Goal: Book appointment/travel/reservation

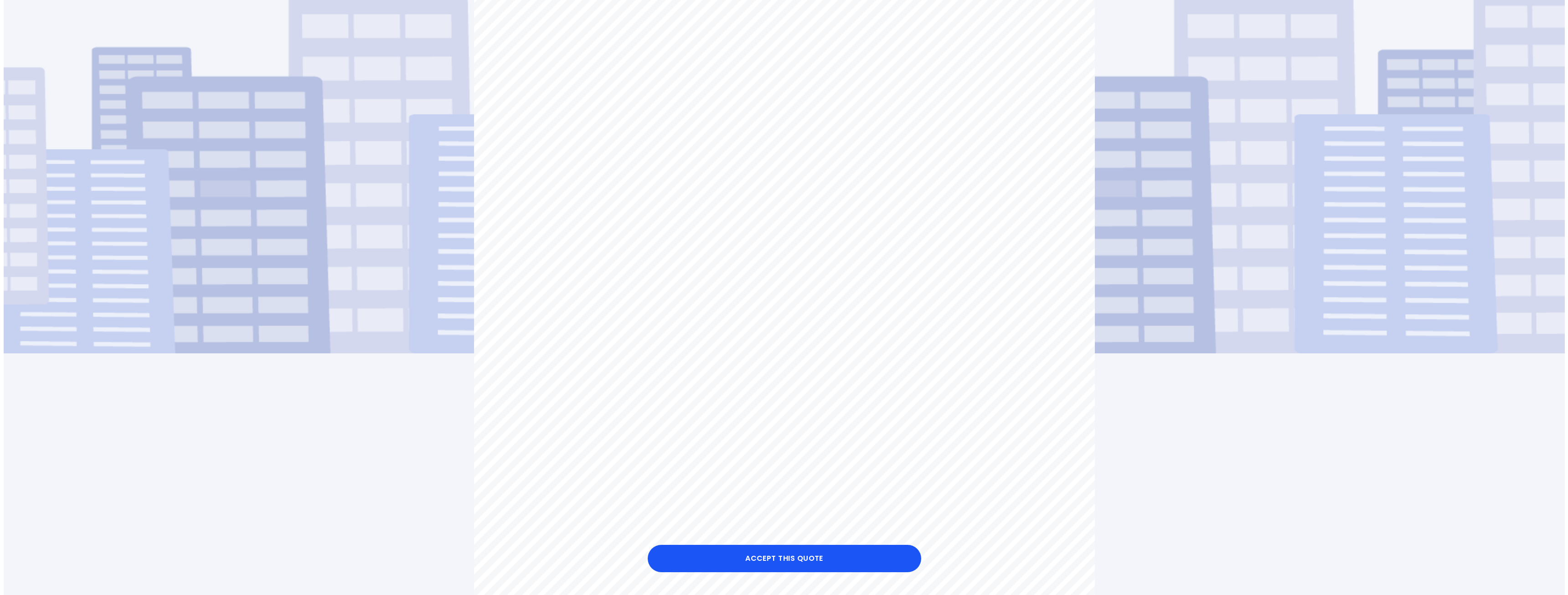
scroll to position [183, 0]
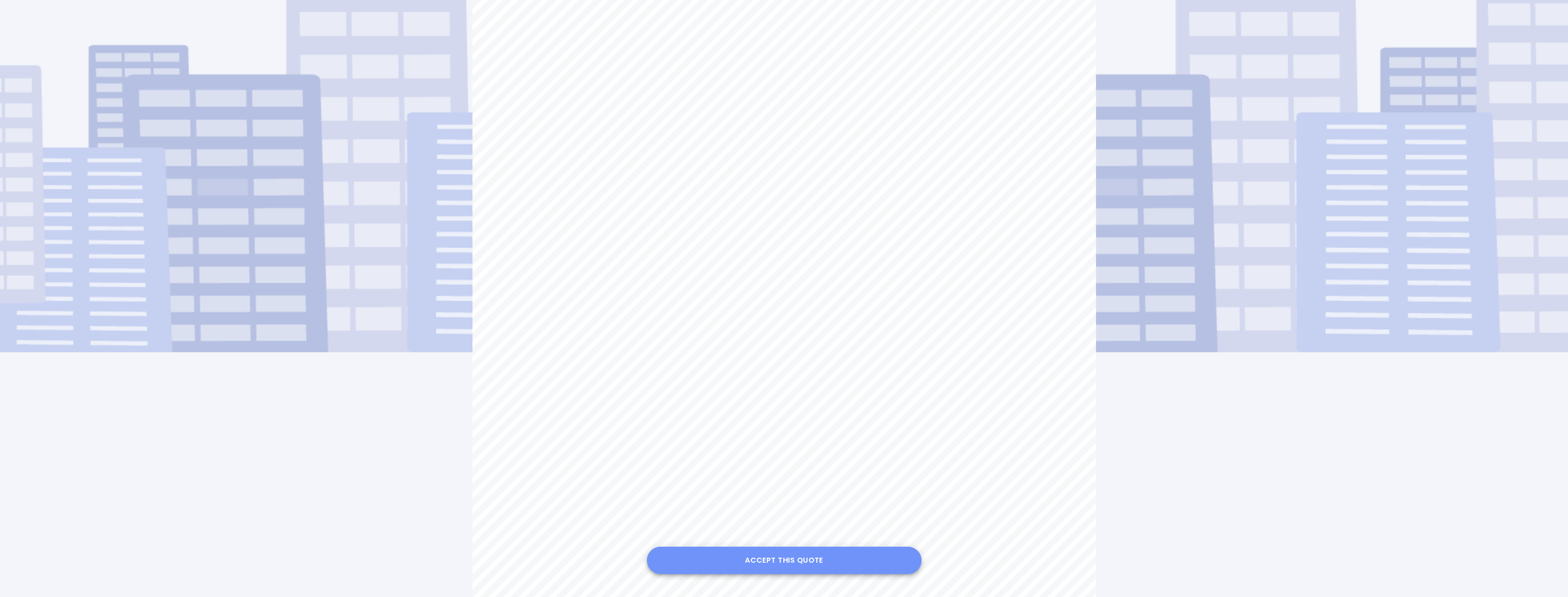
click at [786, 560] on button "Accept this Quote" at bounding box center [784, 560] width 274 height 27
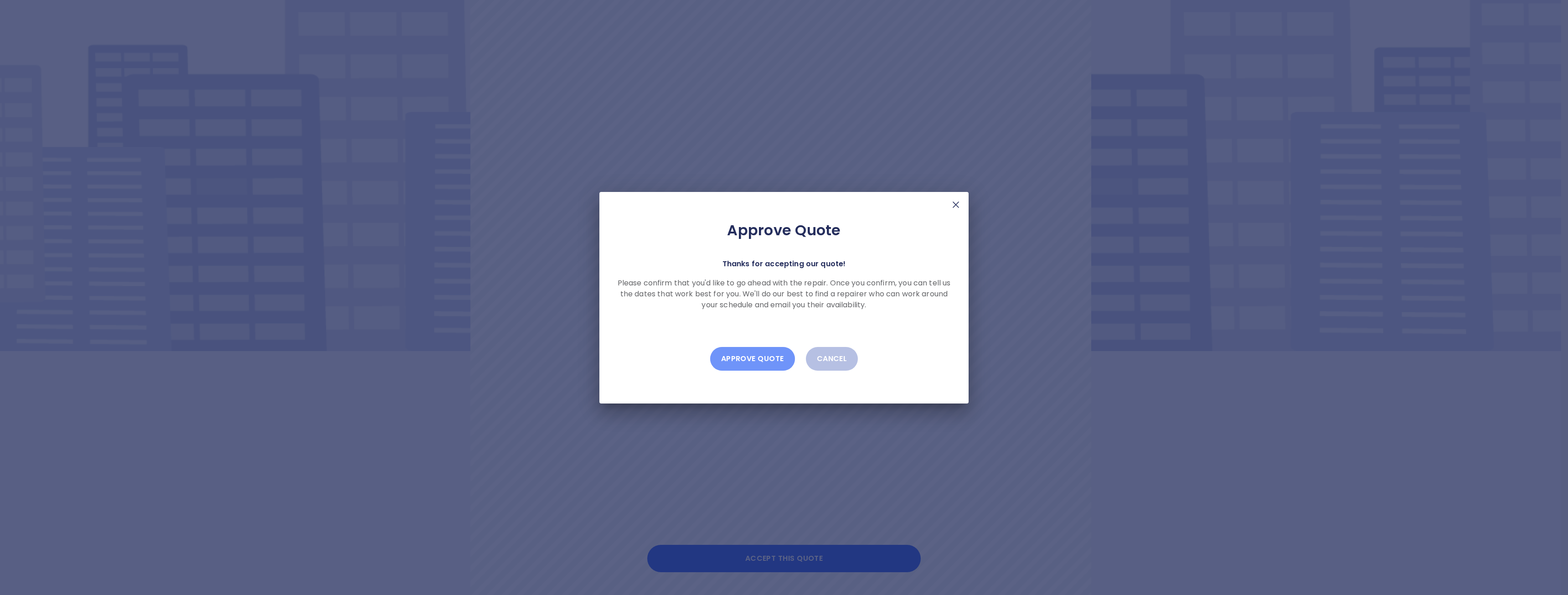
click at [734, 361] on button "Approve Quote" at bounding box center [752, 359] width 85 height 24
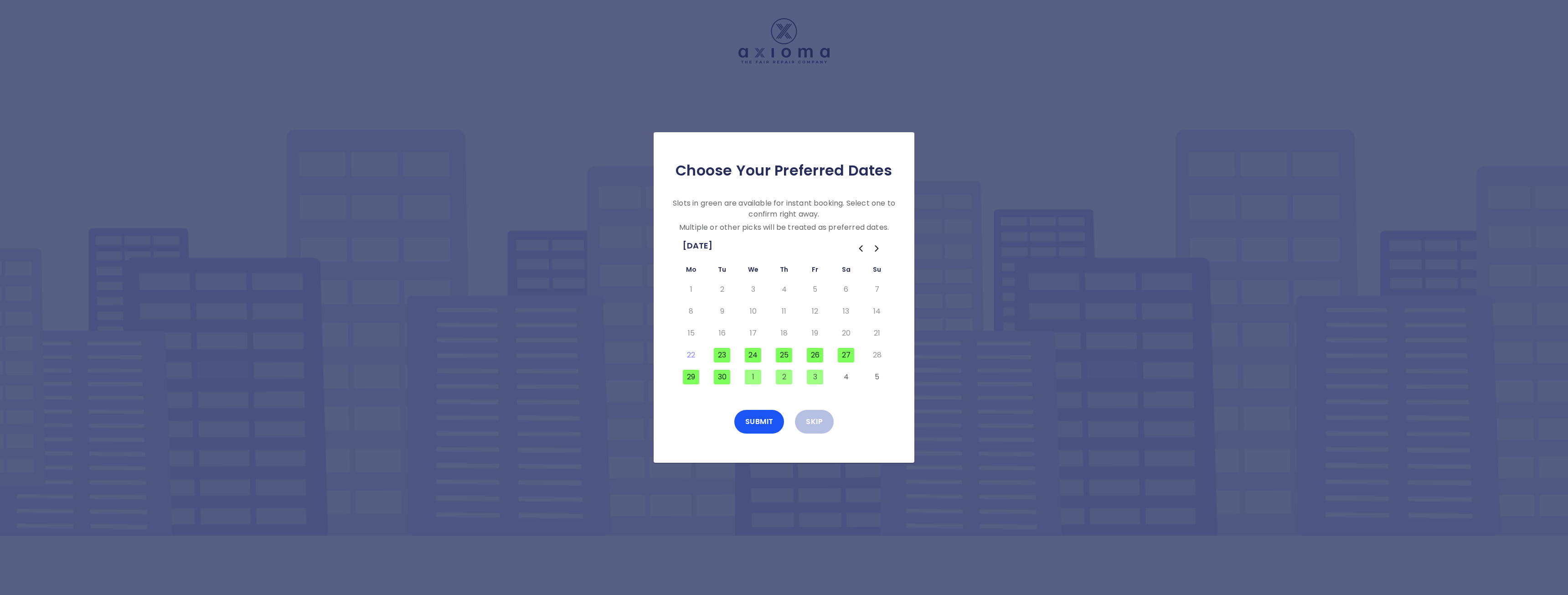
click at [722, 355] on button "23" at bounding box center [722, 355] width 16 height 15
click at [724, 357] on button "23" at bounding box center [722, 355] width 16 height 15
click at [753, 357] on button "24" at bounding box center [753, 355] width 16 height 15
click at [757, 421] on button "Instant Book" at bounding box center [759, 421] width 79 height 24
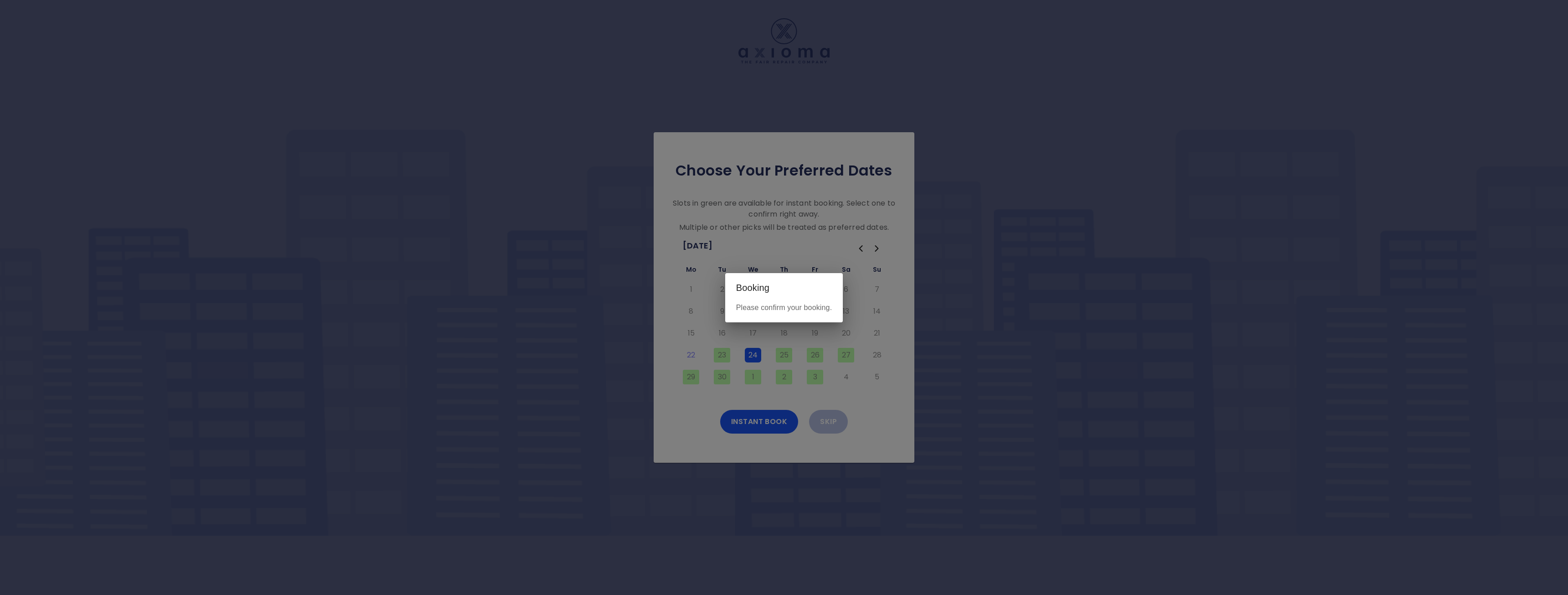
click at [761, 306] on p "Please confirm your booking." at bounding box center [784, 308] width 96 height 11
drag, startPoint x: 814, startPoint y: 305, endPoint x: 825, endPoint y: 309, distance: 11.7
click at [814, 305] on p "Please confirm your booking." at bounding box center [784, 308] width 96 height 11
click at [832, 313] on div "Please confirm your booking." at bounding box center [784, 312] width 118 height 20
drag, startPoint x: 822, startPoint y: 350, endPoint x: 817, endPoint y: 359, distance: 10.3
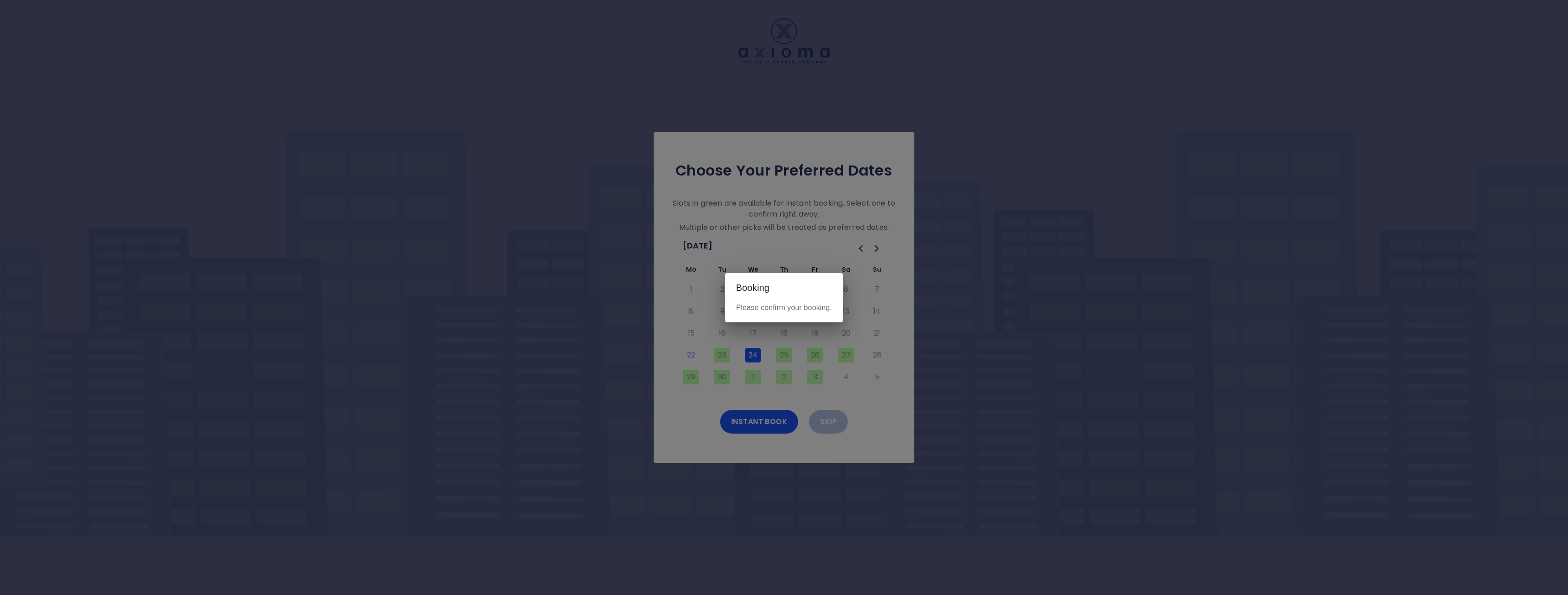
click at [821, 351] on div "Booking Please confirm your booking." at bounding box center [784, 297] width 1568 height 595
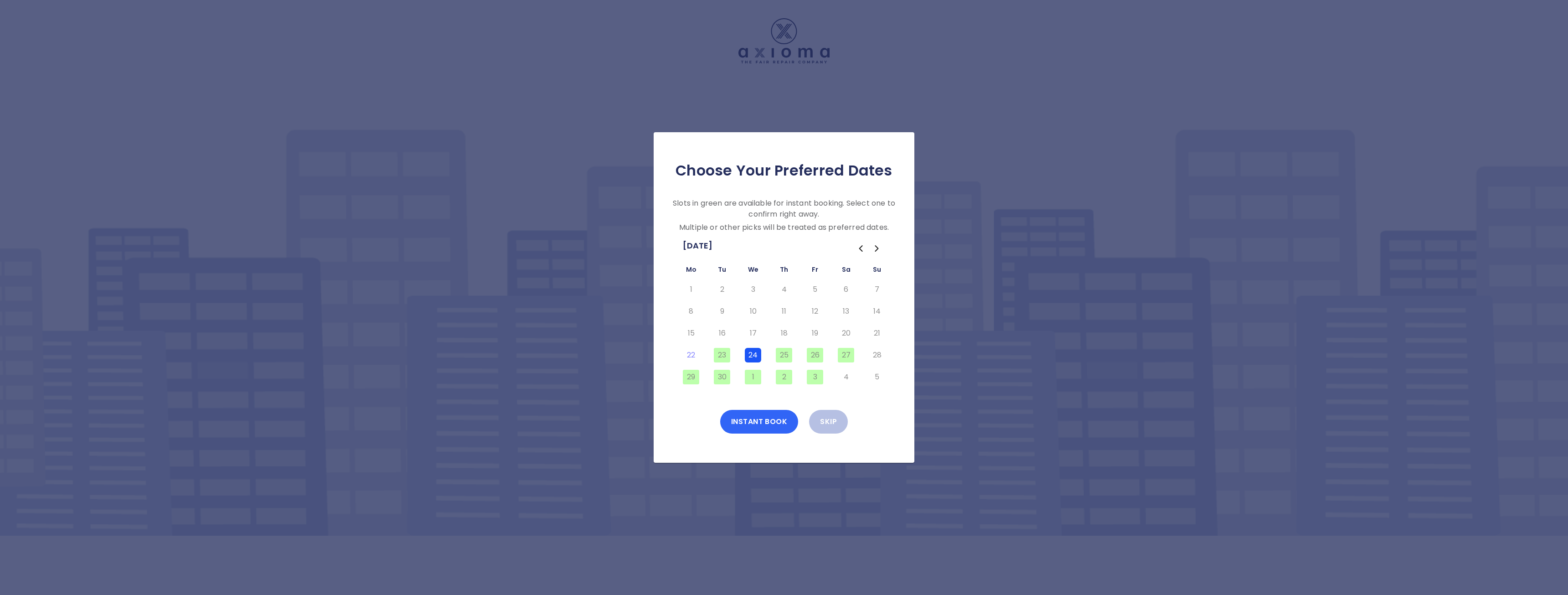
click at [754, 420] on button "Instant Book" at bounding box center [759, 421] width 79 height 24
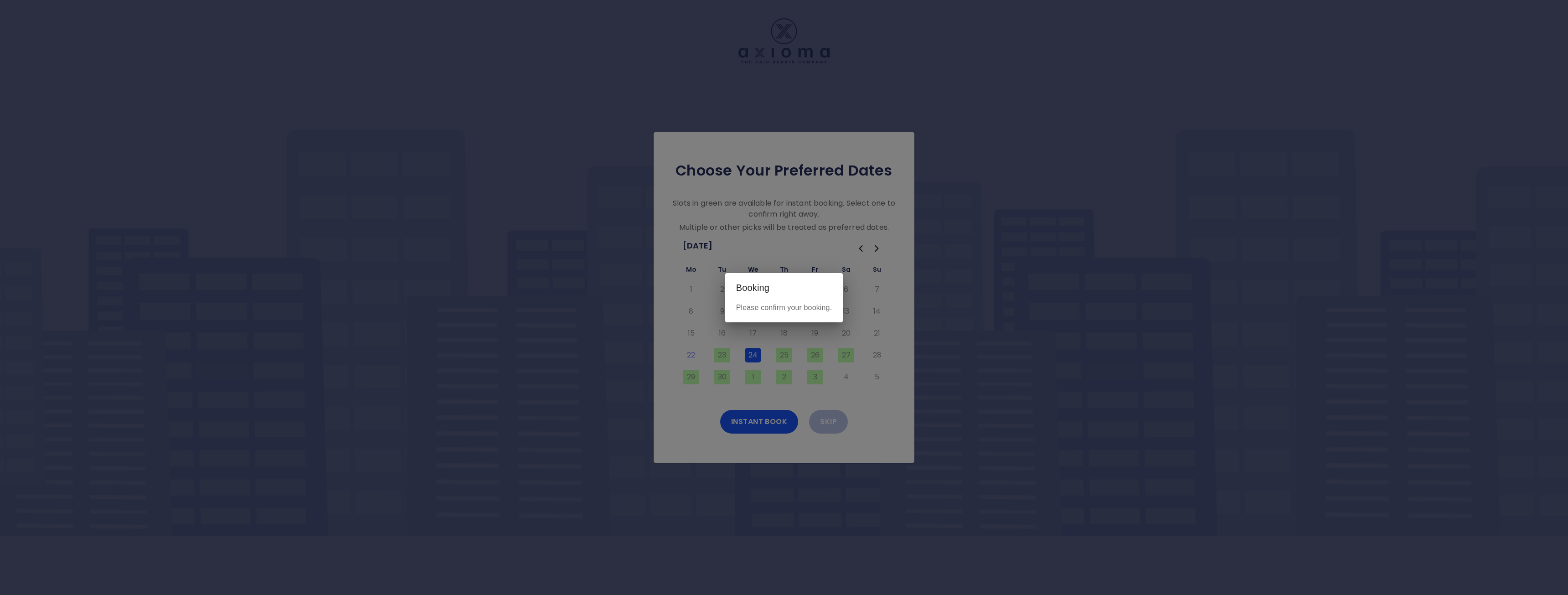
click at [743, 309] on p "Please confirm your booking." at bounding box center [784, 308] width 96 height 11
click at [852, 395] on div "Booking Please confirm your booking." at bounding box center [784, 297] width 1568 height 595
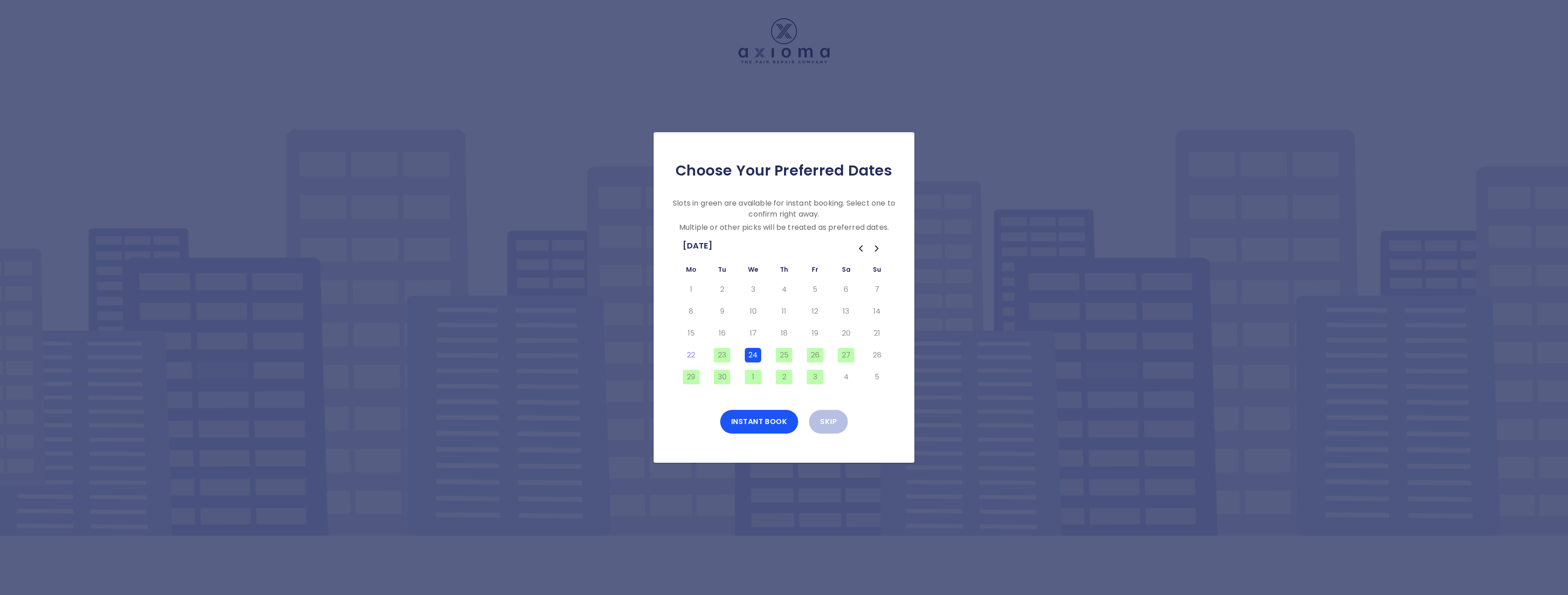
click at [754, 353] on button "24" at bounding box center [753, 355] width 16 height 15
click at [738, 427] on button "Submit" at bounding box center [759, 421] width 50 height 24
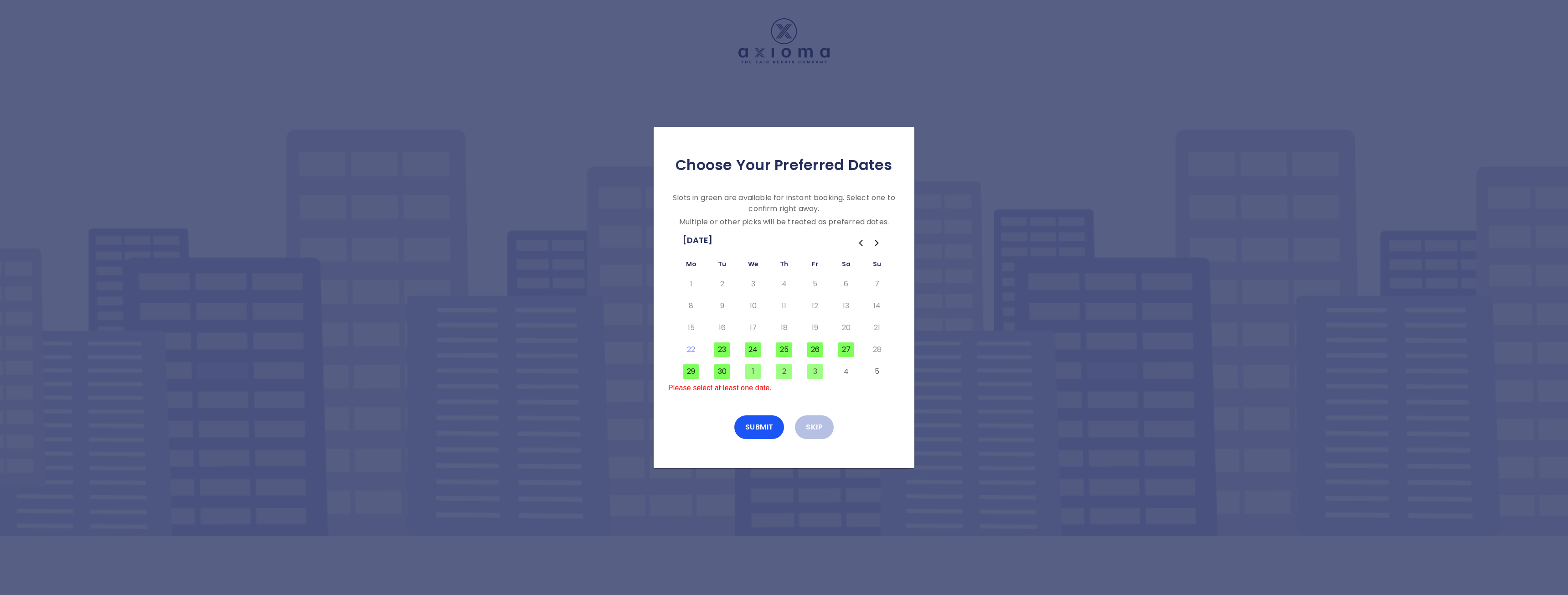
click at [756, 345] on button "24" at bounding box center [753, 350] width 16 height 15
click at [736, 429] on button "Instant Book" at bounding box center [759, 427] width 79 height 24
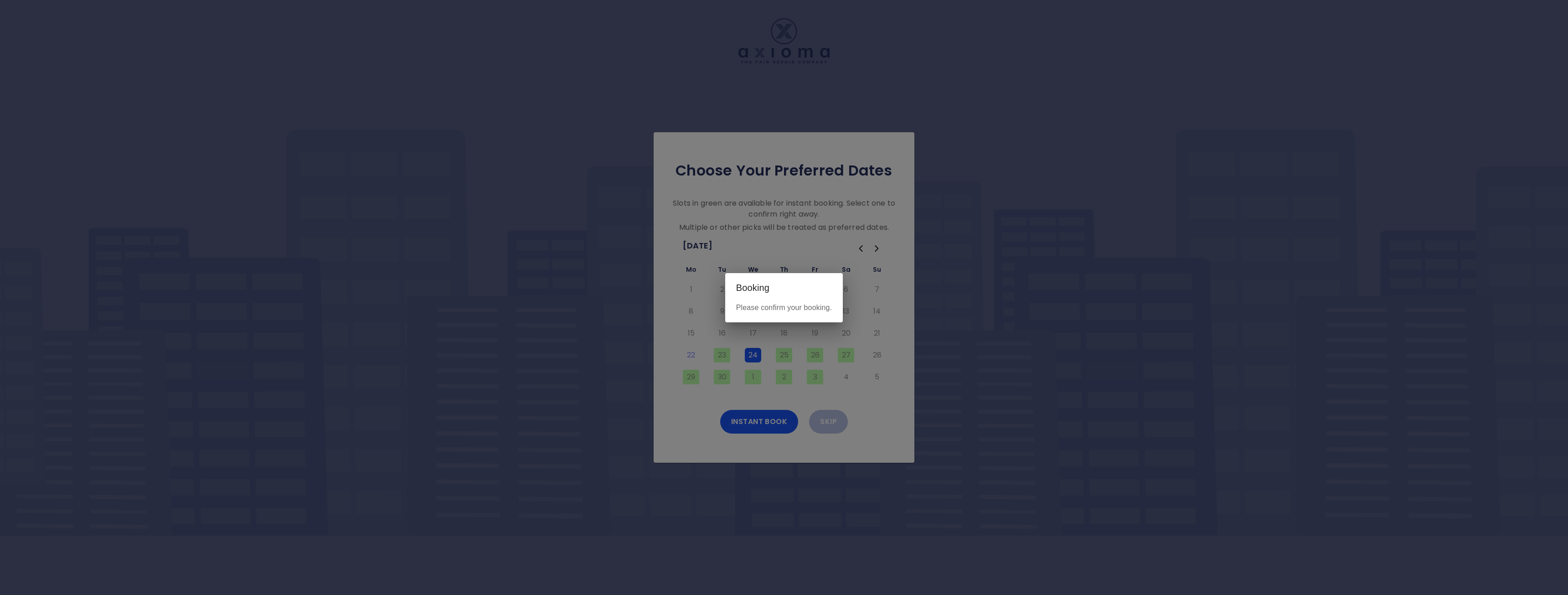
click at [786, 311] on p "Please confirm your booking." at bounding box center [784, 308] width 96 height 11
click at [738, 308] on p "Please confirm your booking." at bounding box center [784, 308] width 96 height 11
click at [680, 219] on div "Booking Please confirm your booking." at bounding box center [784, 297] width 1568 height 595
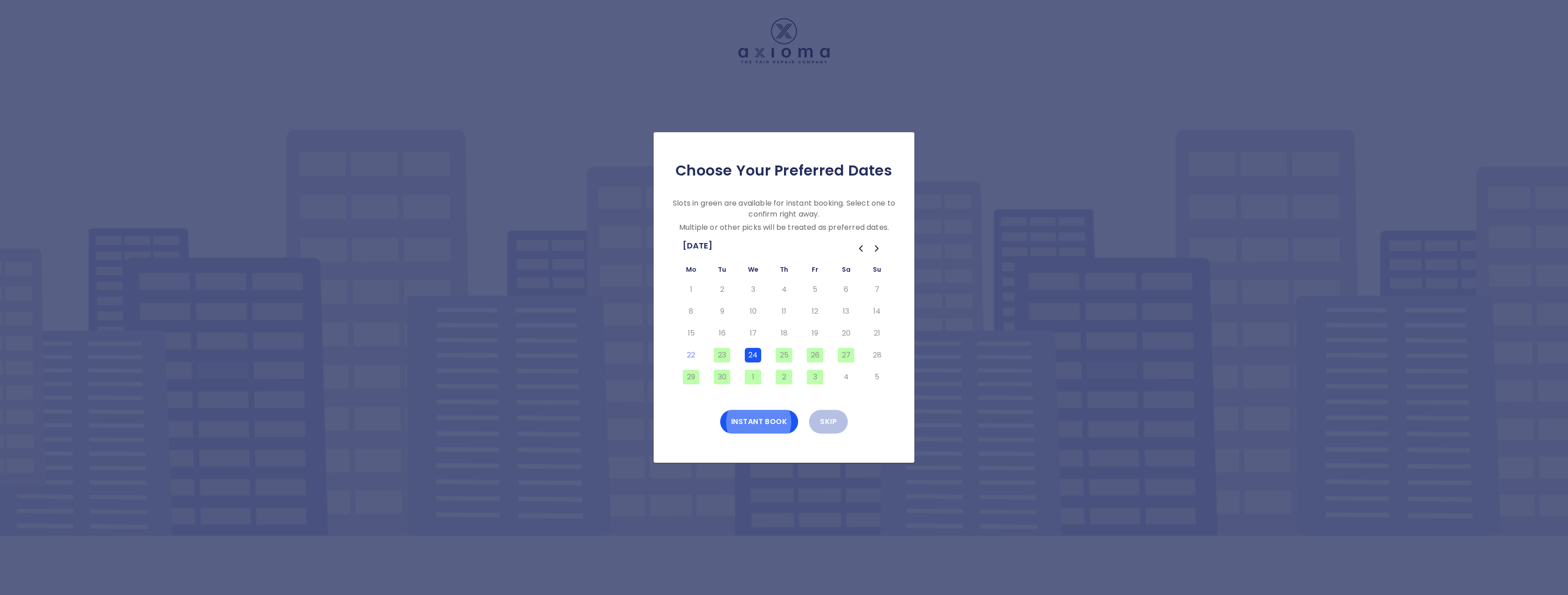
click at [878, 242] on button "Go to the Next Month" at bounding box center [877, 248] width 16 height 16
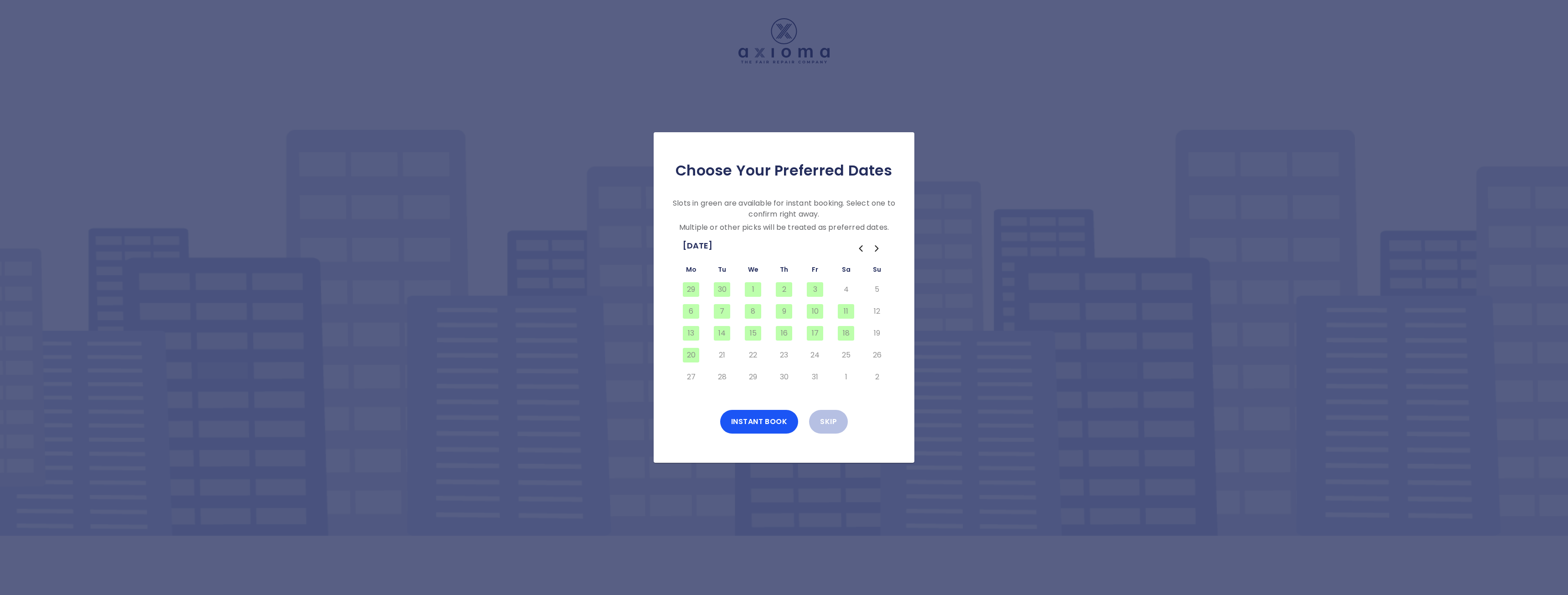
click at [859, 250] on icon "Go to the Previous Month" at bounding box center [861, 248] width 11 height 11
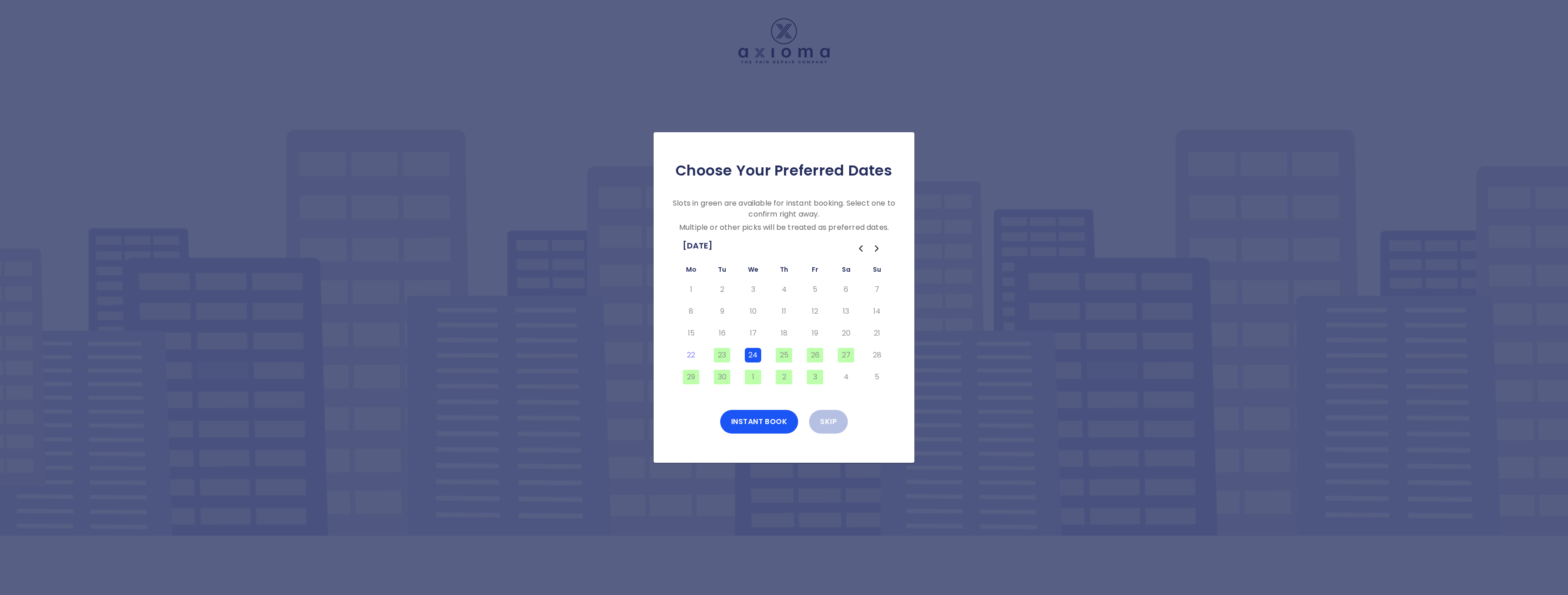
click at [752, 352] on button "24" at bounding box center [753, 355] width 16 height 15
click at [751, 360] on button "24" at bounding box center [753, 355] width 16 height 15
click at [674, 415] on div "Instant Book Skip" at bounding box center [784, 421] width 231 height 24
click at [750, 351] on button "24" at bounding box center [753, 355] width 16 height 15
click at [750, 352] on button "24" at bounding box center [753, 355] width 16 height 15
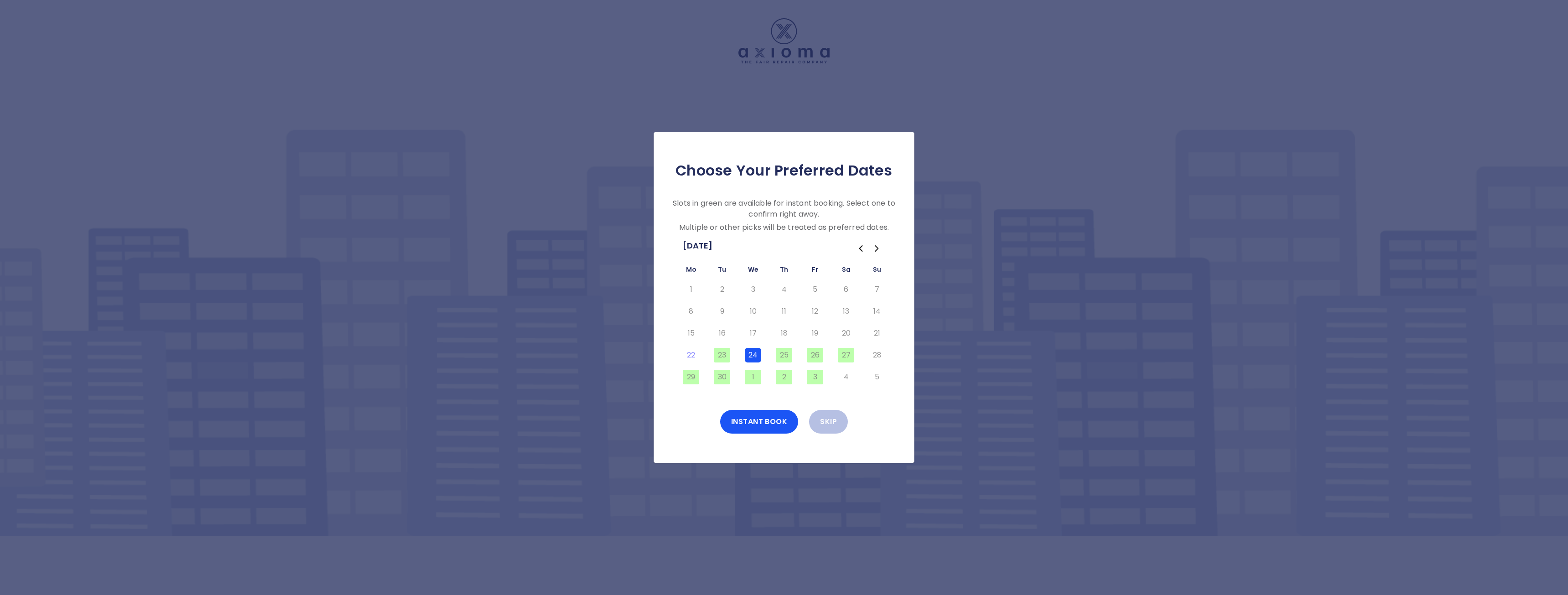
click at [749, 352] on button "24" at bounding box center [753, 355] width 16 height 15
click at [744, 354] on td "24" at bounding box center [753, 355] width 31 height 22
click at [751, 353] on button "24" at bounding box center [753, 355] width 16 height 15
click at [747, 353] on button "24" at bounding box center [753, 355] width 16 height 15
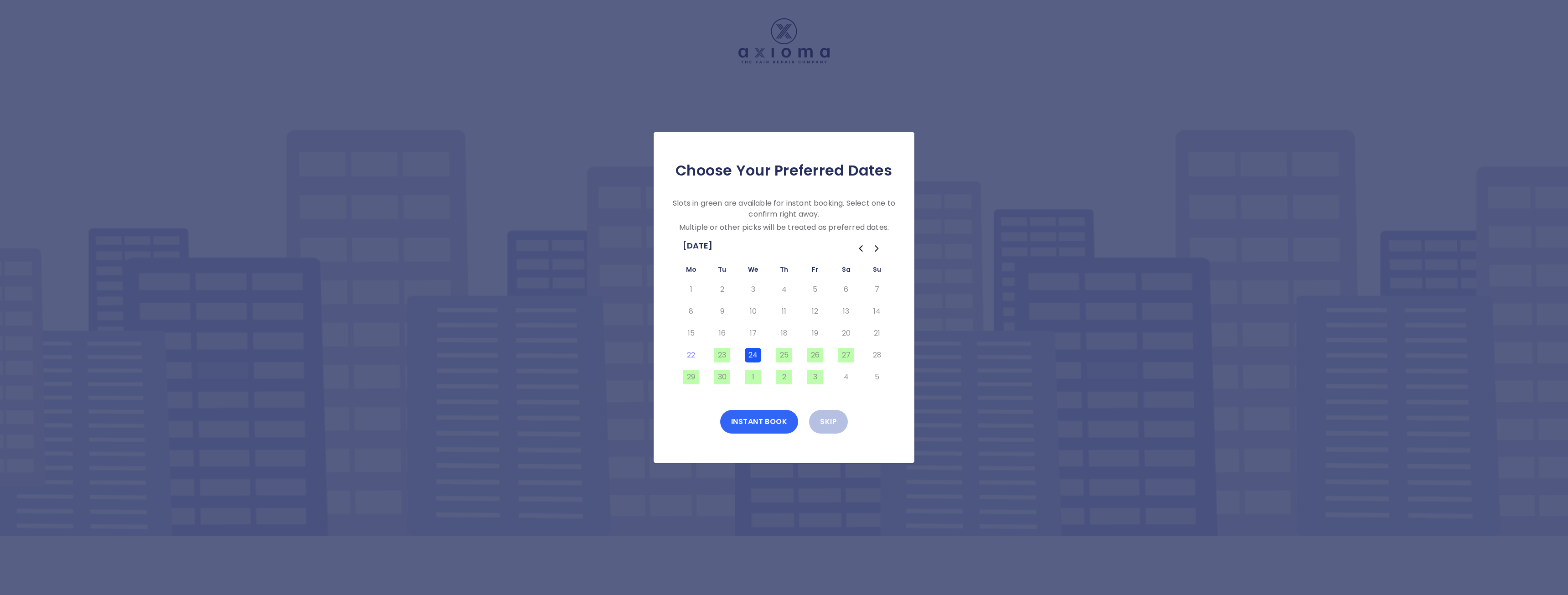
click at [741, 423] on button "Instant Book" at bounding box center [759, 421] width 79 height 24
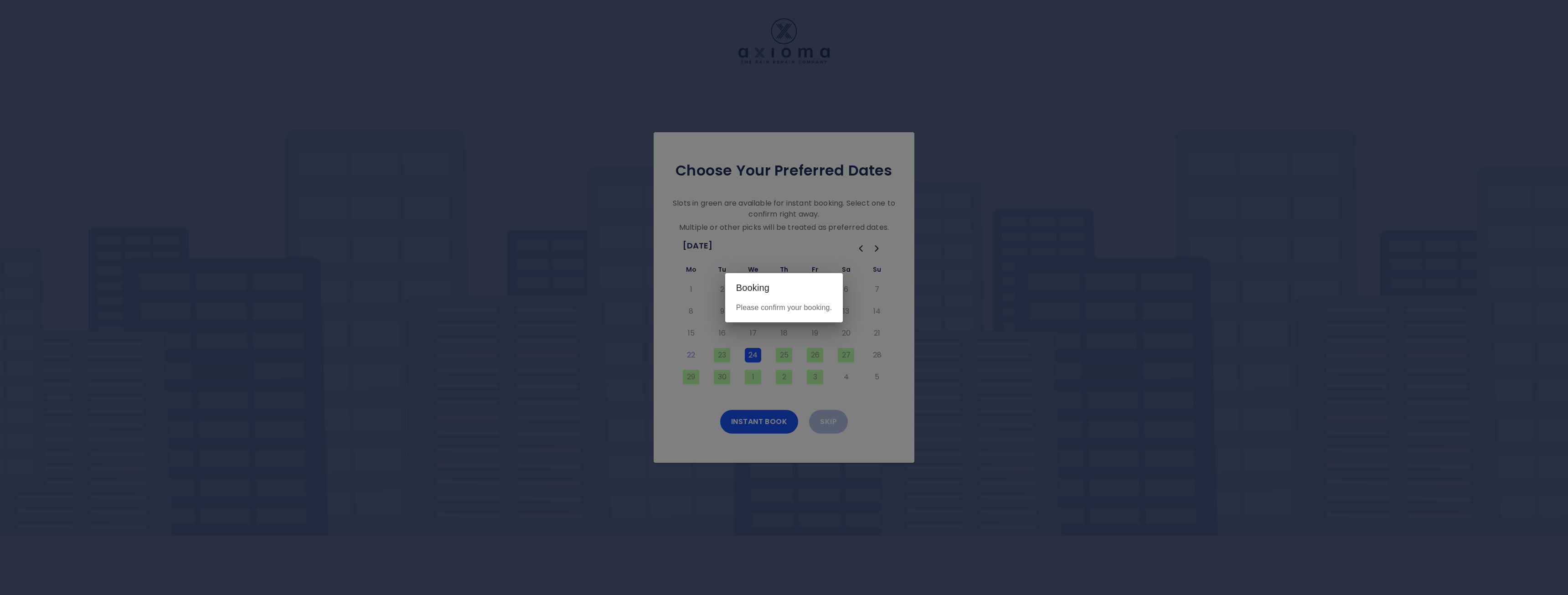
click at [769, 300] on h2 "Booking" at bounding box center [784, 288] width 118 height 29
click at [712, 329] on div "Booking Please confirm your booking." at bounding box center [784, 297] width 1568 height 595
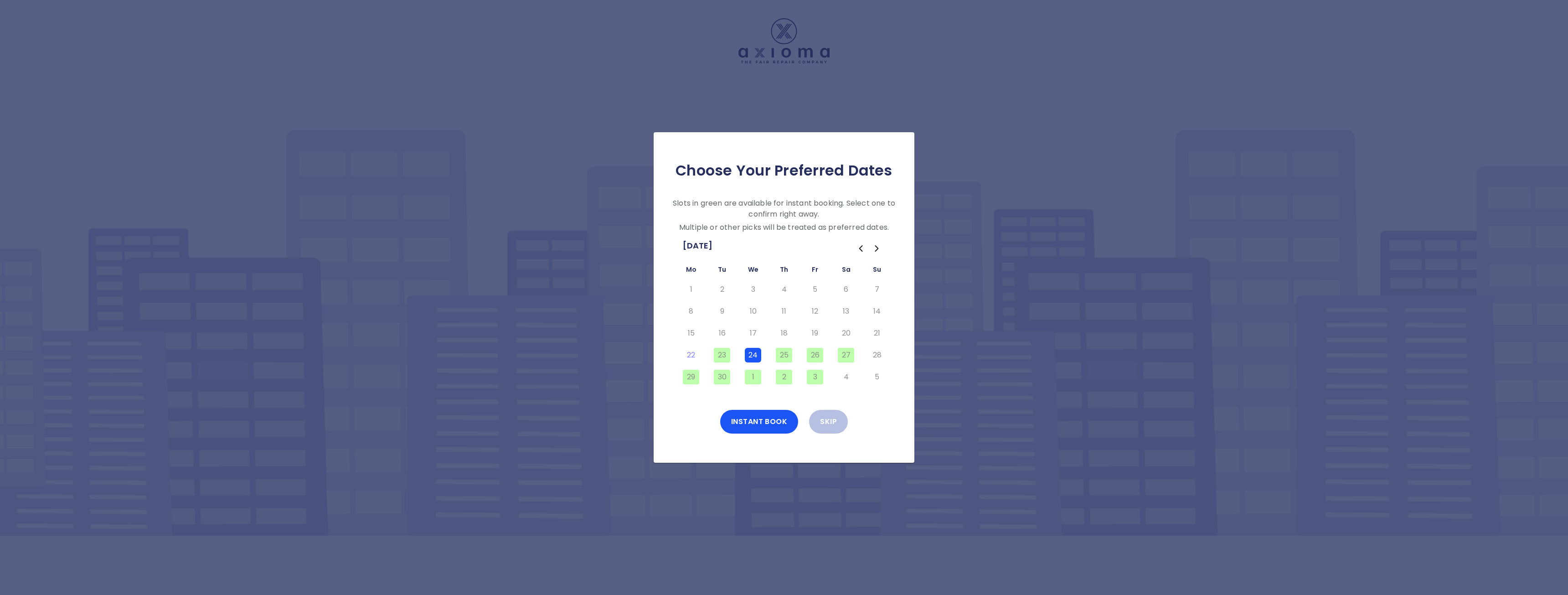
click at [751, 354] on button "24" at bounding box center [753, 355] width 16 height 15
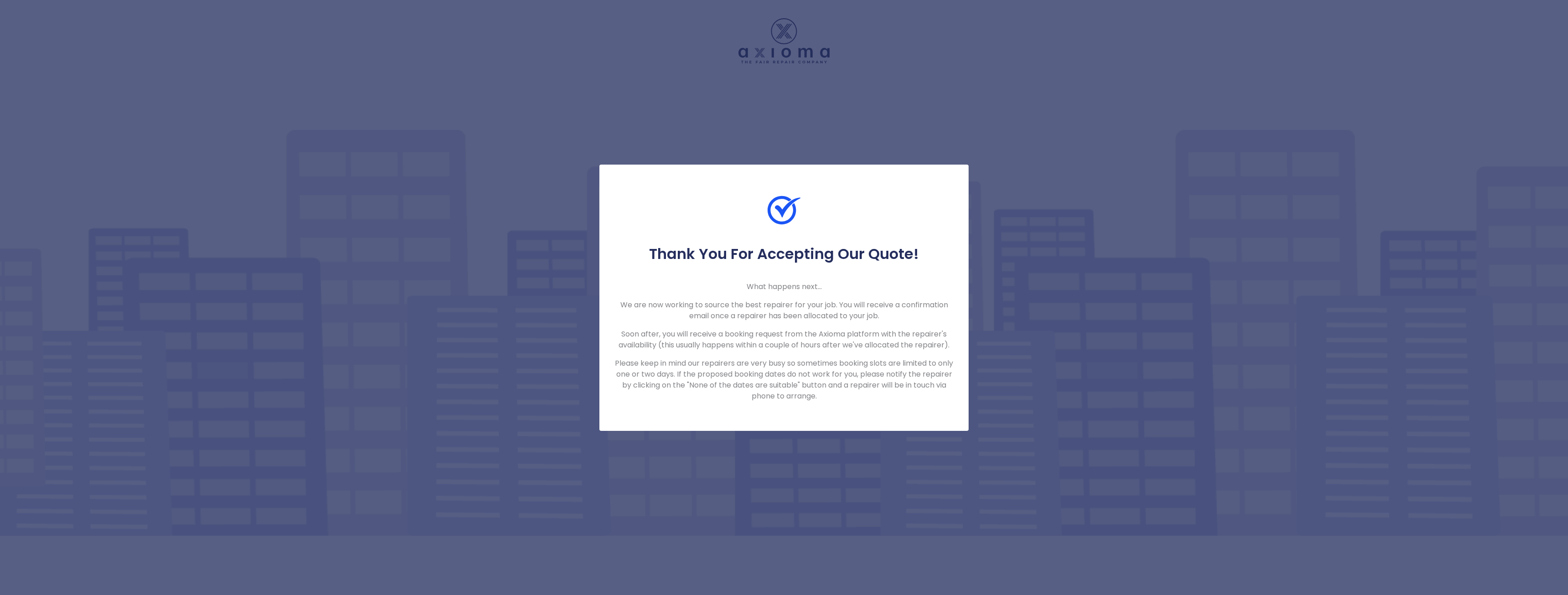
click at [467, 246] on div "Thank You For Accepting Our Quote! What happens next... We are now working to s…" at bounding box center [784, 297] width 1568 height 595
drag, startPoint x: 443, startPoint y: 224, endPoint x: 220, endPoint y: 96, distance: 257.1
click at [438, 217] on div "Thank You For Accepting Our Quote! What happens next... We are now working to s…" at bounding box center [784, 297] width 1568 height 595
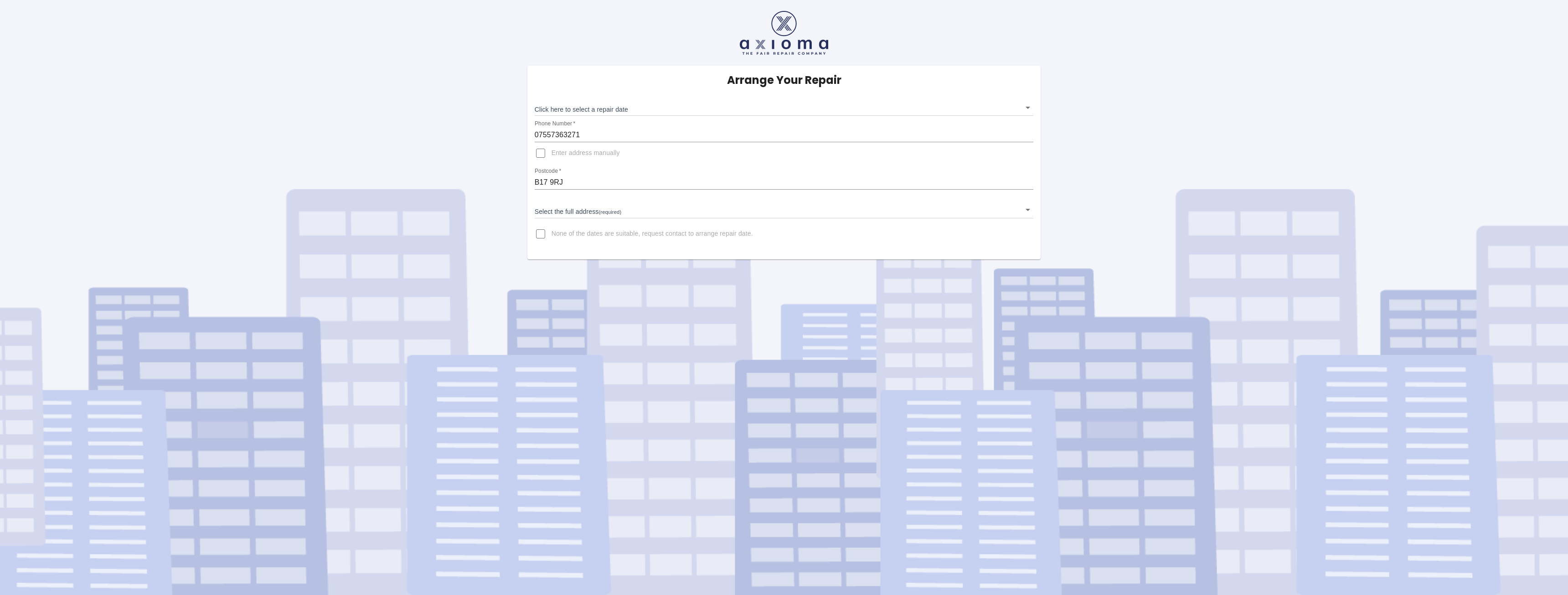
click at [594, 105] on body "Arrange Your Repair Click here to select a repair date ​ Phone Number   * 07557…" at bounding box center [784, 297] width 1568 height 595
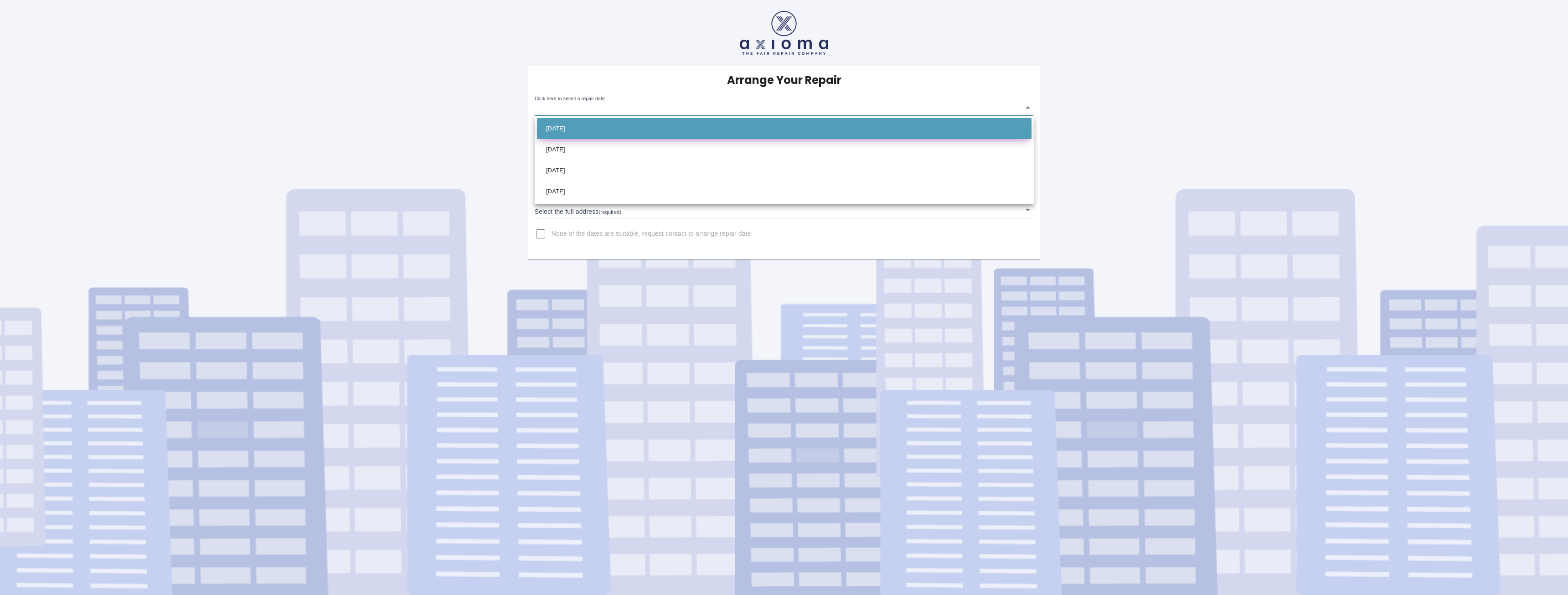
click at [580, 129] on li "Wed Sep 24 2025" at bounding box center [784, 129] width 494 height 21
type input "2025-09-24T00:00:00.000Z"
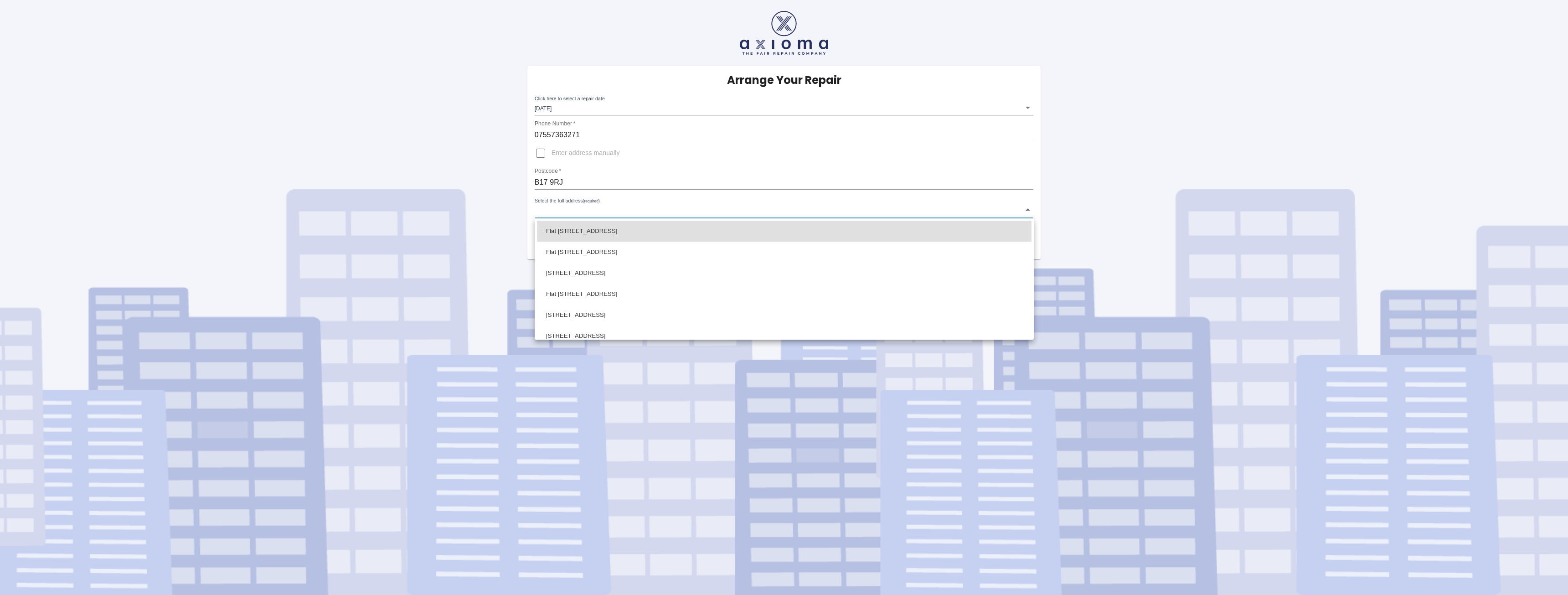
click at [616, 211] on body "Arrange Your Repair Click here to select a repair date Wed Sep 24 2025 2025-09-…" at bounding box center [784, 297] width 1568 height 595
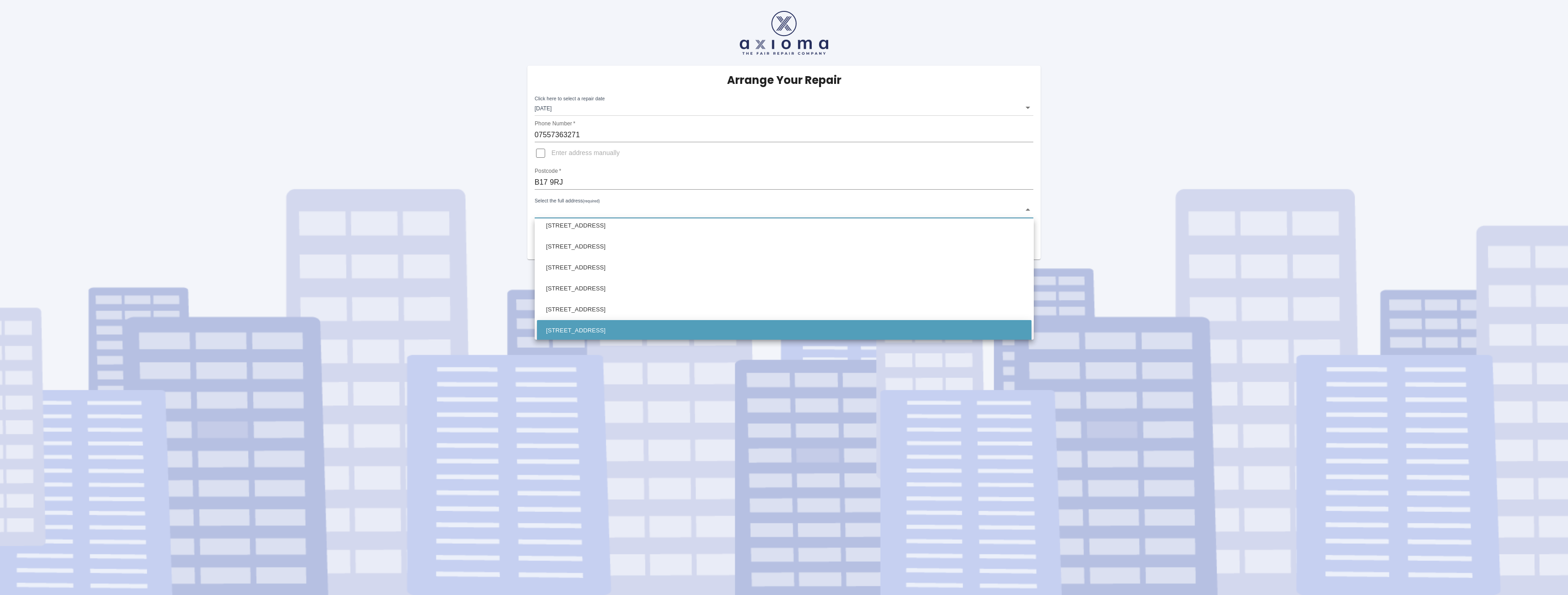
scroll to position [183, 0]
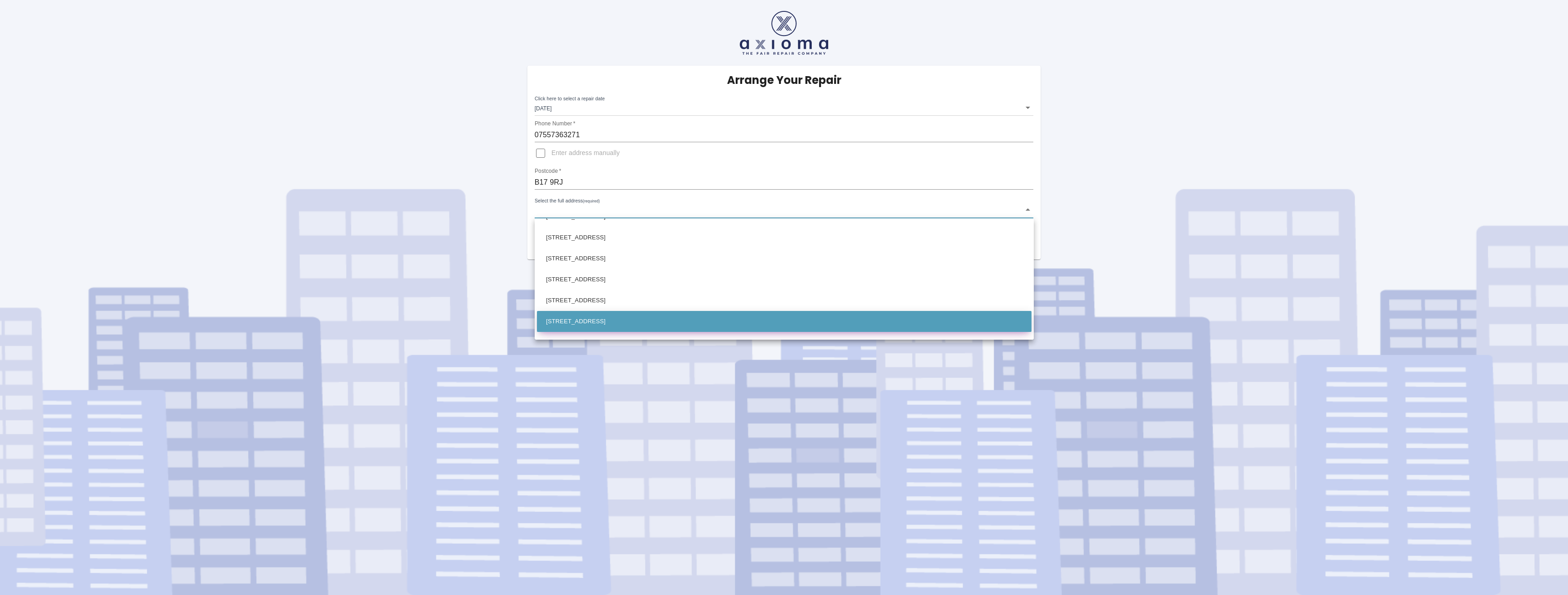
click at [565, 317] on li "63 War Lane Birmingham West Midlands" at bounding box center [784, 322] width 494 height 21
type input "63 War Lane Birmingham West Midlands"
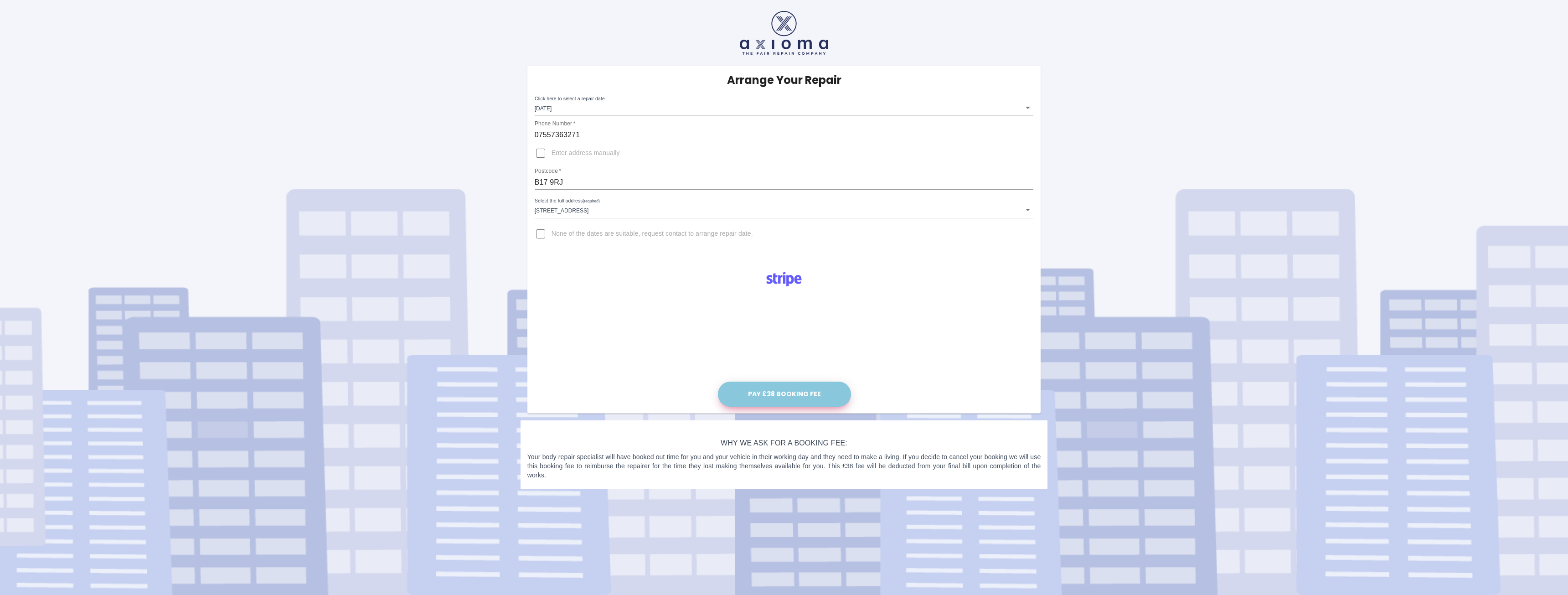
click at [784, 393] on button "Pay £38 Booking Fee" at bounding box center [784, 394] width 133 height 25
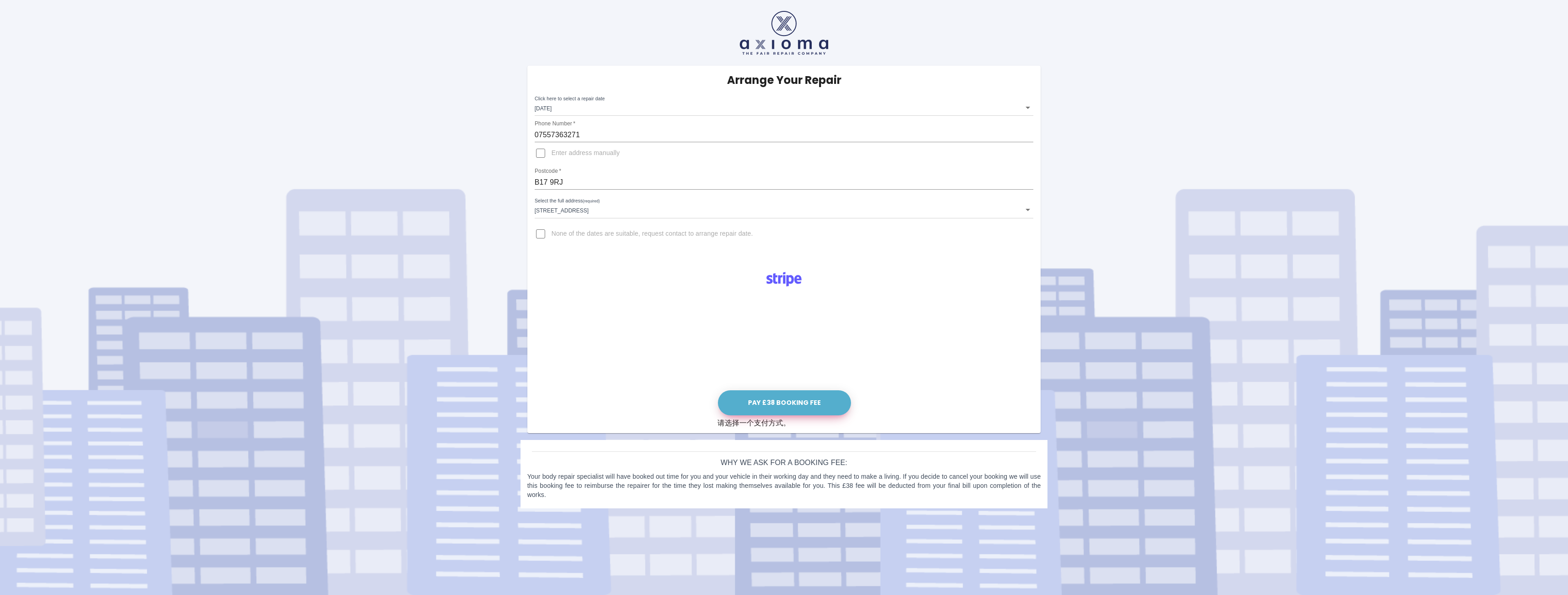
click at [782, 403] on button "Pay £38 Booking Fee" at bounding box center [784, 403] width 133 height 25
